Goal: Transaction & Acquisition: Purchase product/service

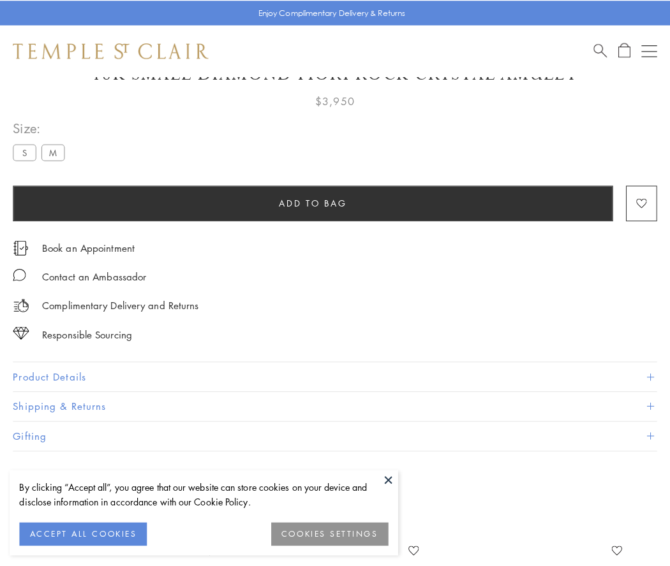
scroll to position [75, 0]
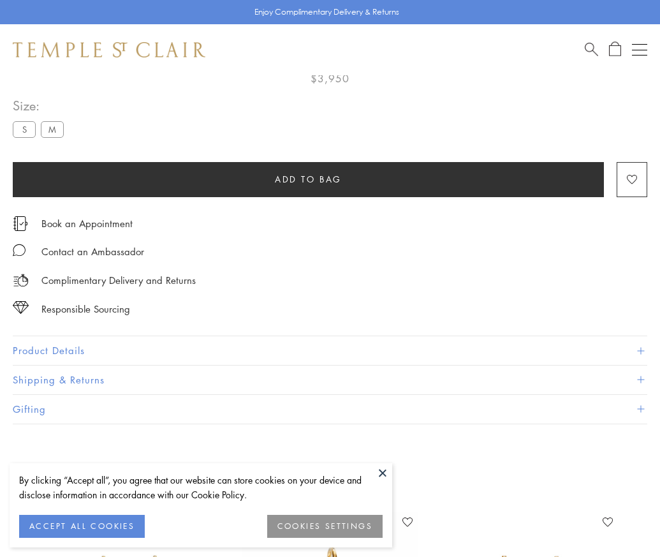
click at [308, 179] on span "Add to bag" at bounding box center [308, 179] width 67 height 14
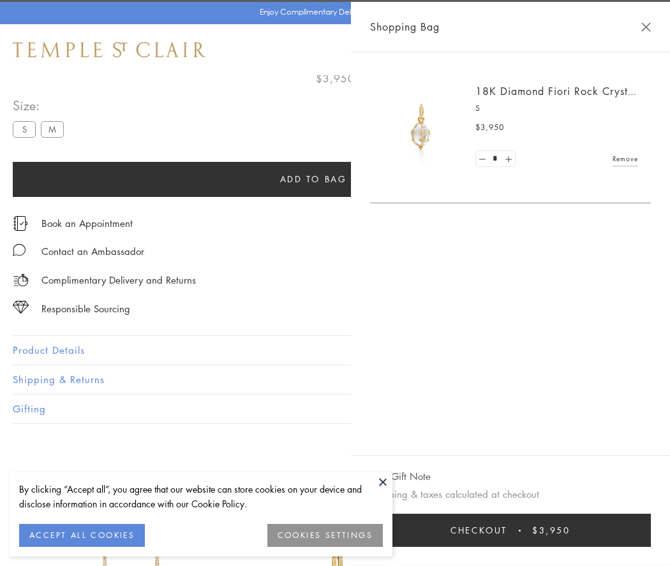
click at [507, 530] on span "Checkout" at bounding box center [478, 530] width 57 height 14
